Goal: Information Seeking & Learning: Learn about a topic

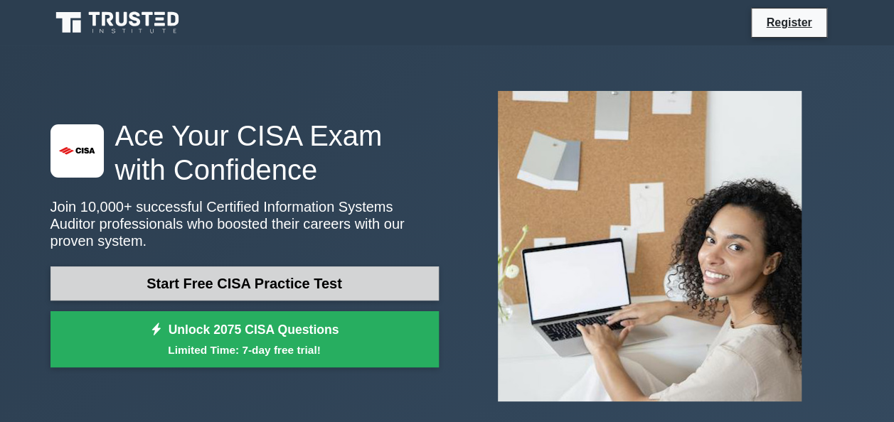
click at [270, 275] on link "Start Free CISA Practice Test" at bounding box center [244, 284] width 388 height 34
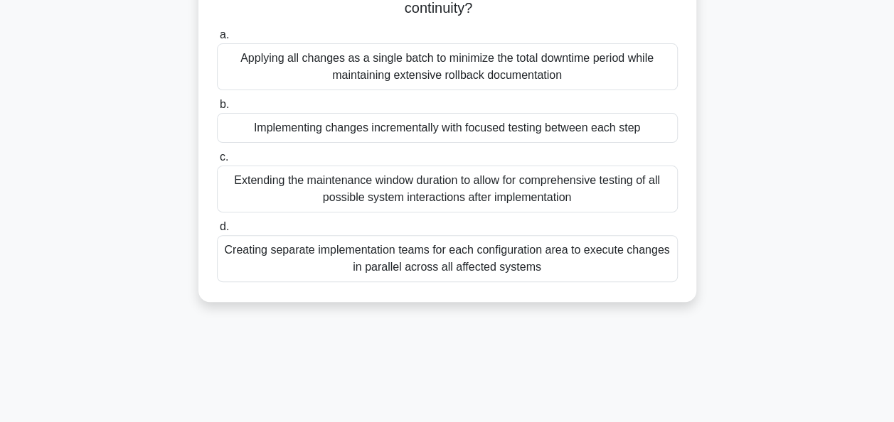
scroll to position [142, 0]
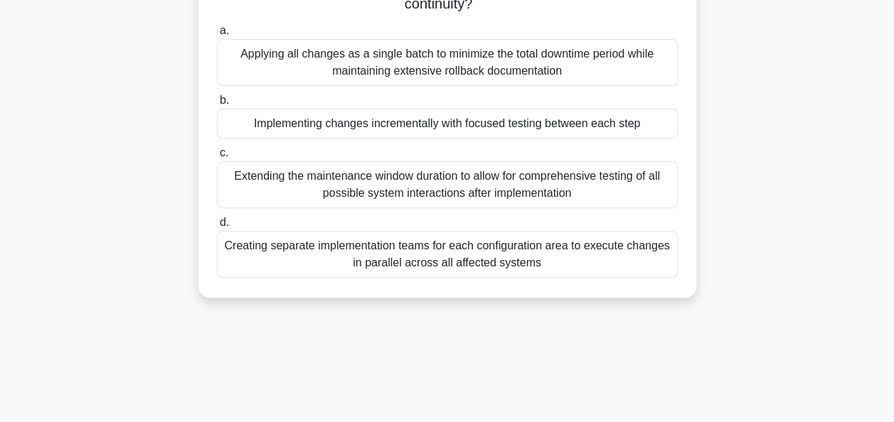
click at [461, 255] on div "Creating separate implementation teams for each configuration area to execute c…" at bounding box center [447, 254] width 461 height 47
click at [217, 228] on input "d. Creating separate implementation teams for each configuration area to execut…" at bounding box center [217, 222] width 0 height 9
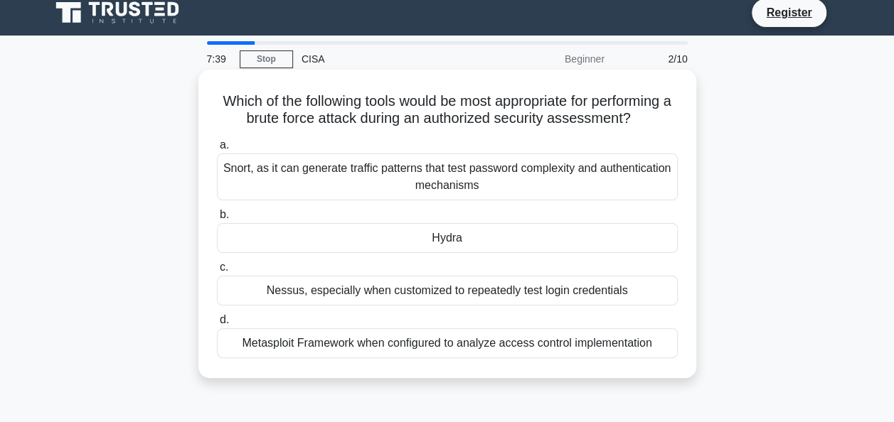
scroll to position [0, 0]
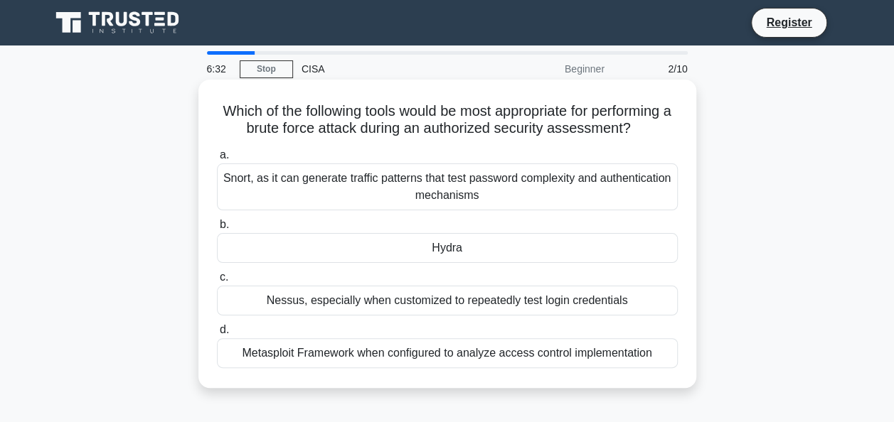
click at [496, 301] on div "Nessus, especially when customized to repeatedly test login credentials" at bounding box center [447, 301] width 461 height 30
click at [217, 282] on input "c. Nessus, especially when customized to repeatedly test login credentials" at bounding box center [217, 277] width 0 height 9
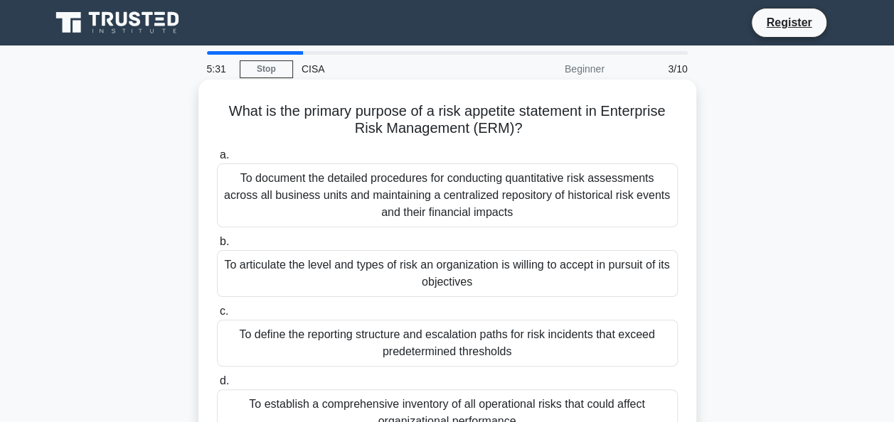
click at [444, 180] on div "To document the detailed procedures for conducting quantitative risk assessment…" at bounding box center [447, 196] width 461 height 64
click at [217, 160] on input "a. To document the detailed procedures for conducting quantitative risk assessm…" at bounding box center [217, 155] width 0 height 9
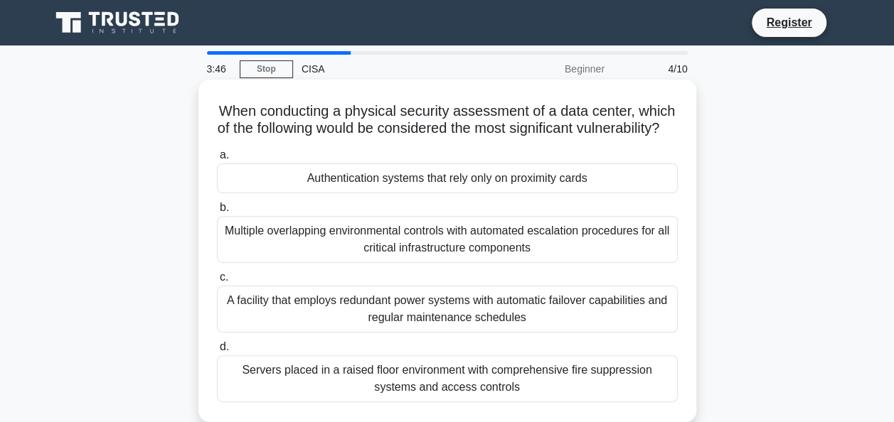
click at [449, 324] on div "A facility that employs redundant power systems with automatic failover capabil…" at bounding box center [447, 309] width 461 height 47
click at [217, 282] on input "c. A facility that employs redundant power systems with automatic failover capa…" at bounding box center [217, 277] width 0 height 9
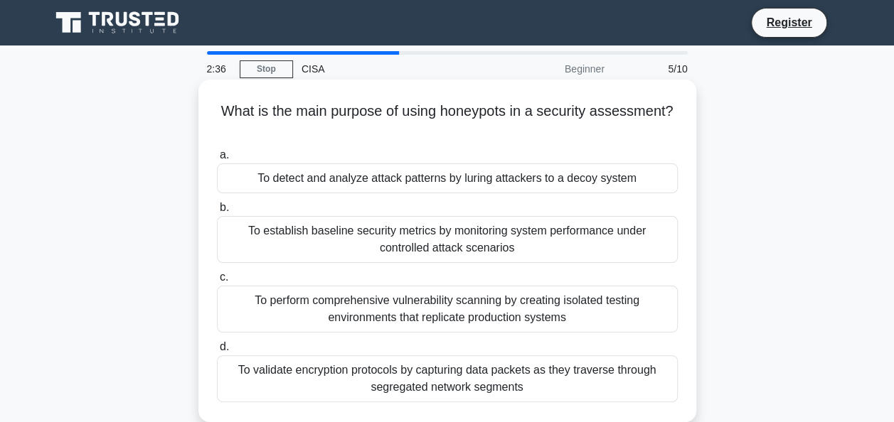
drag, startPoint x: 219, startPoint y: 112, endPoint x: 678, endPoint y: 125, distance: 458.9
click at [678, 125] on h5 "What is the main purpose of using honeypots in a security assessment? .spinner_…" at bounding box center [447, 120] width 464 height 36
copy h5 "What is the main purpose of using honeypots in a security assessment?"
click at [516, 183] on div "To detect and analyze attack patterns by luring attackers to a decoy system" at bounding box center [447, 179] width 461 height 30
click at [217, 160] on input "a. To detect and analyze attack patterns by luring attackers to a decoy system" at bounding box center [217, 155] width 0 height 9
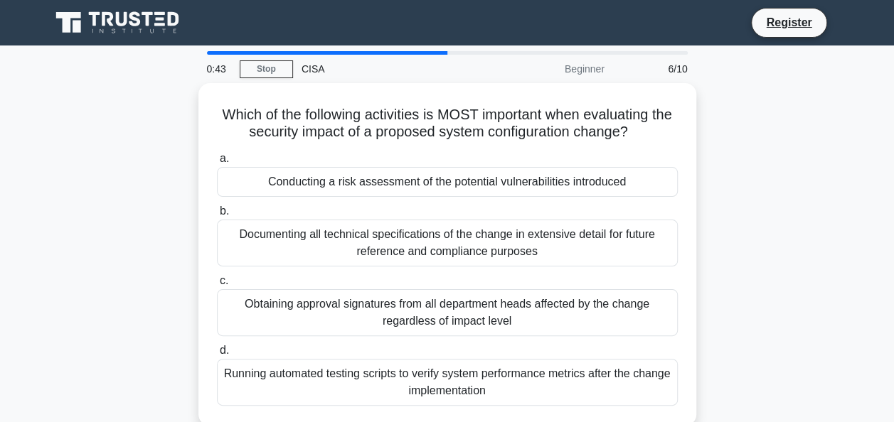
click at [516, 183] on div "Conducting a risk assessment of the potential vulnerabilities introduced" at bounding box center [447, 182] width 461 height 30
click at [217, 164] on input "a. Conducting a risk assessment of the potential vulnerabilities introduced" at bounding box center [217, 158] width 0 height 9
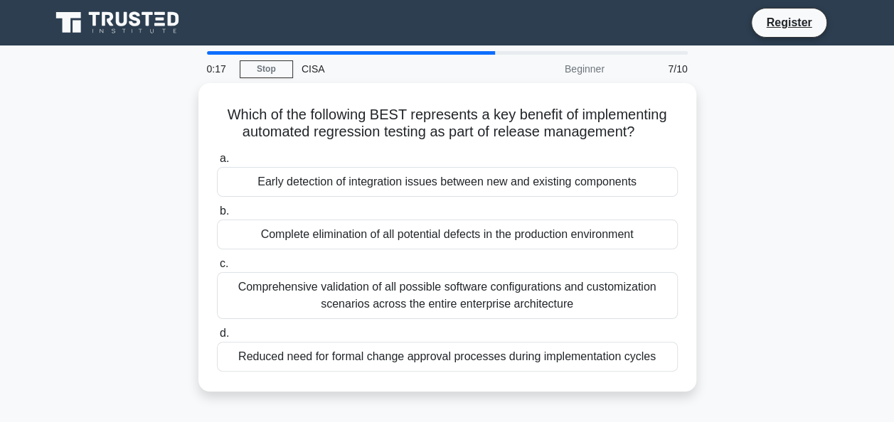
click at [516, 183] on div "Early detection of integration issues between new and existing components" at bounding box center [447, 182] width 461 height 30
click at [217, 164] on input "a. Early detection of integration issues between new and existing components" at bounding box center [217, 158] width 0 height 9
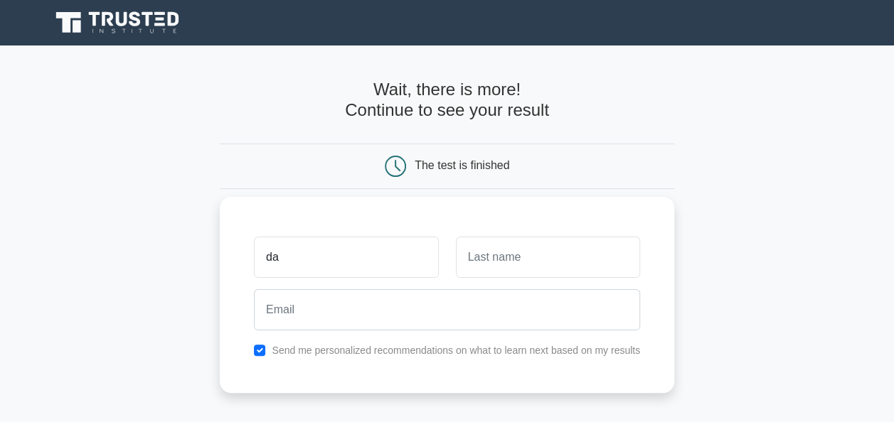
click at [347, 259] on input "da" at bounding box center [346, 257] width 184 height 41
type input "d"
type input "[PERSON_NAME]"
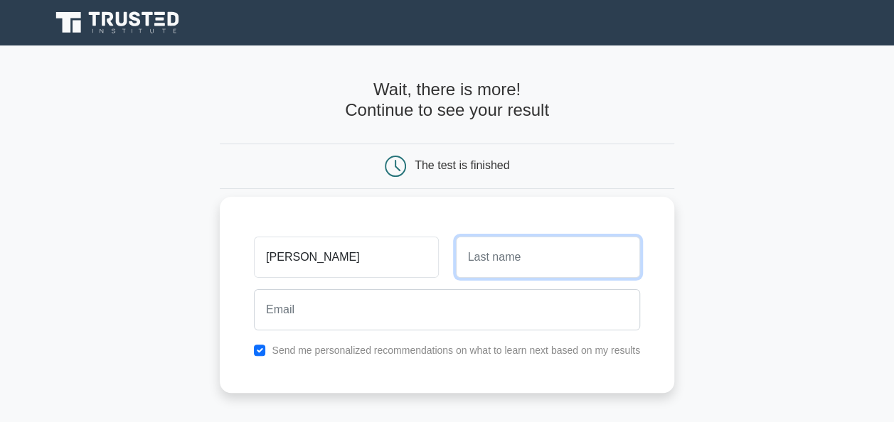
click at [505, 257] on input "text" at bounding box center [548, 257] width 184 height 41
type input "[PERSON_NAME]"
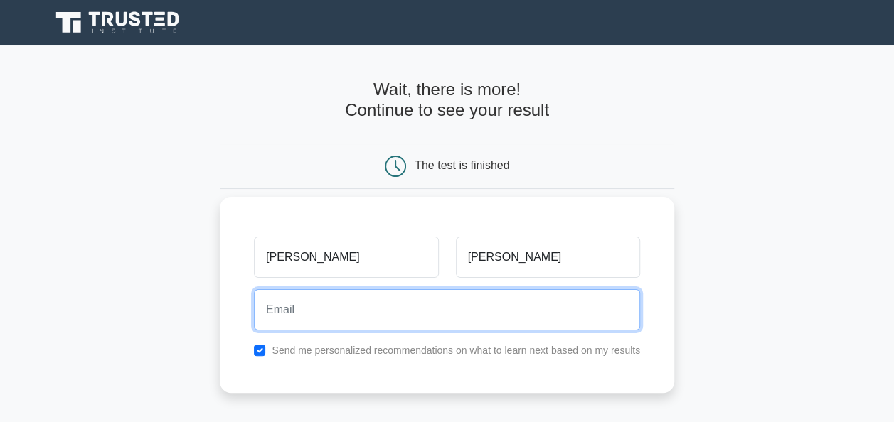
click at [324, 312] on input "email" at bounding box center [447, 309] width 386 height 41
type input "[EMAIL_ADDRESS][DOMAIN_NAME]"
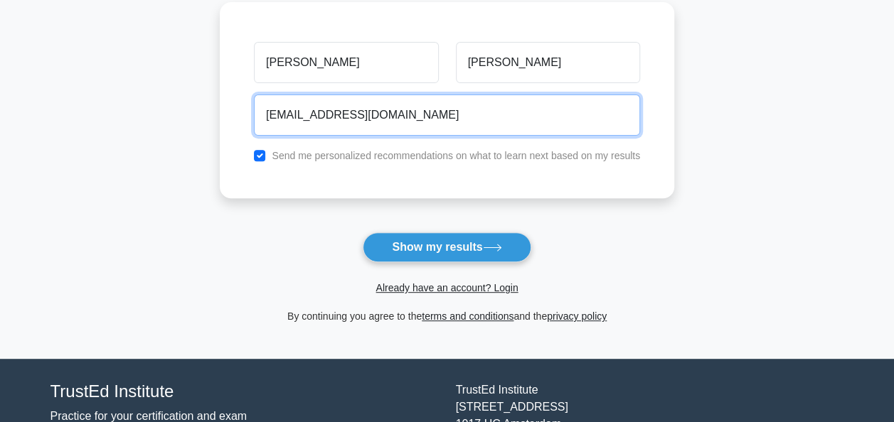
scroll to position [199, 0]
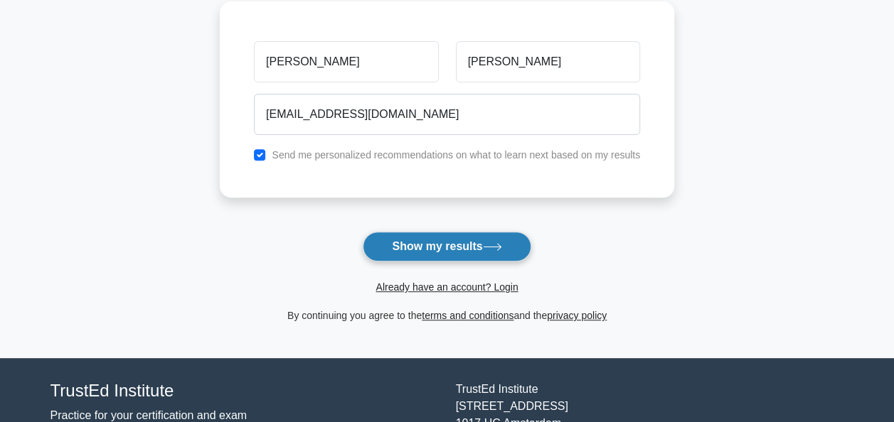
click at [438, 235] on button "Show my results" at bounding box center [447, 247] width 168 height 30
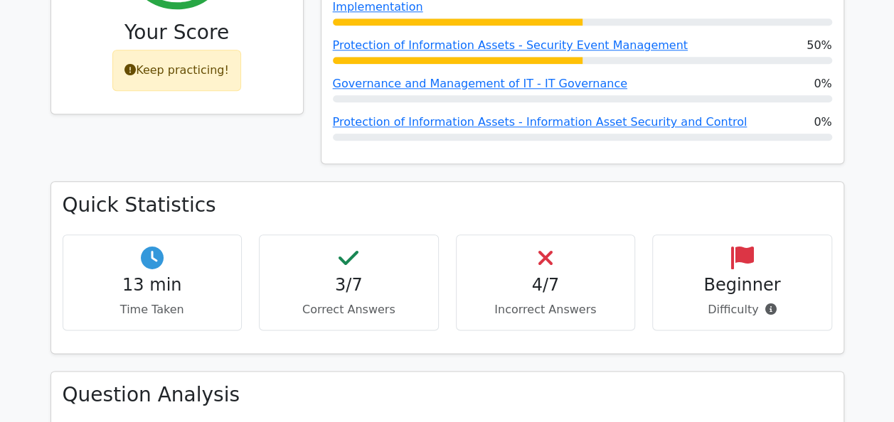
scroll to position [726, 0]
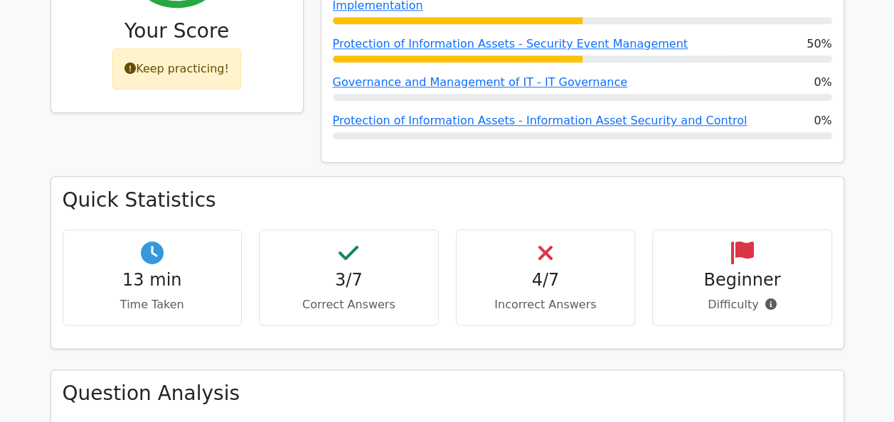
click at [346, 270] on h4 "3/7" at bounding box center [349, 280] width 156 height 21
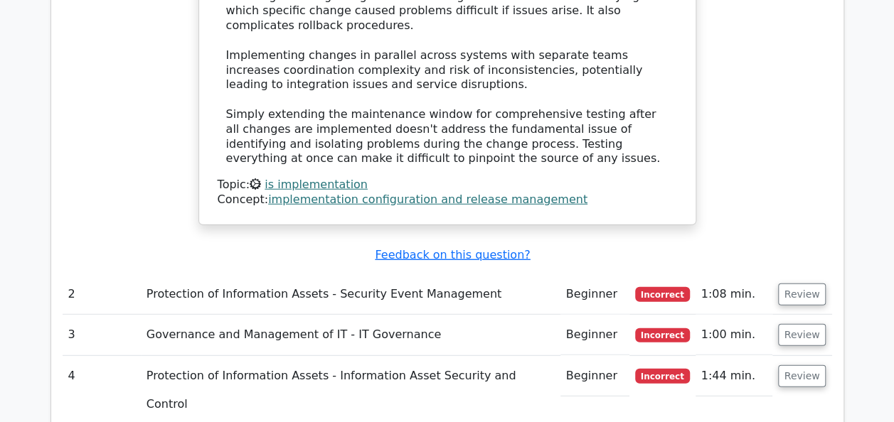
scroll to position [1774, 0]
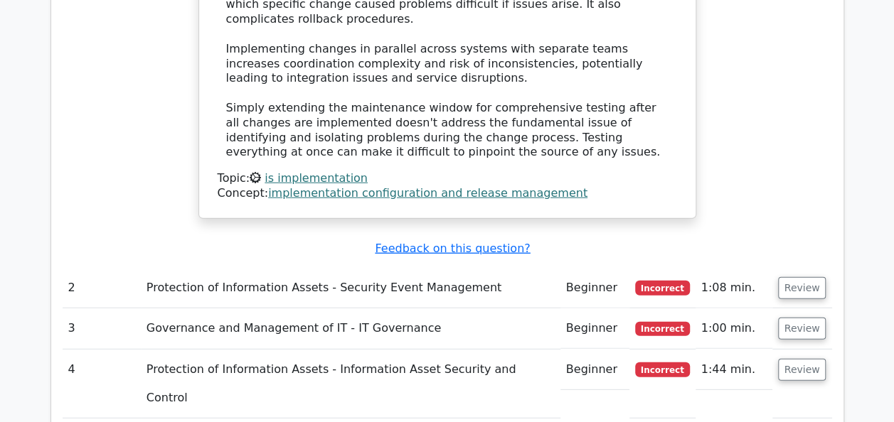
click at [242, 268] on td "Protection of Information Assets - Security Event Management" at bounding box center [351, 288] width 420 height 41
click at [802, 277] on button "Review" at bounding box center [802, 288] width 48 height 22
